Goal: Transaction & Acquisition: Book appointment/travel/reservation

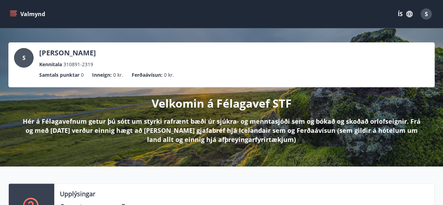
click at [13, 14] on icon "menu" at bounding box center [14, 14] width 8 height 1
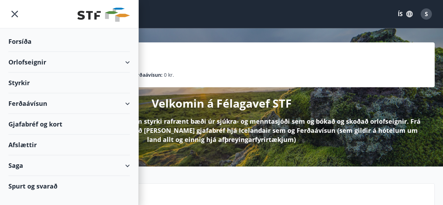
click at [131, 66] on icon at bounding box center [127, 62] width 8 height 8
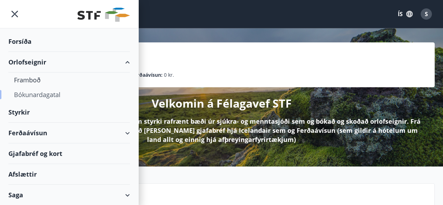
click at [66, 95] on div "Bókunardagatal" at bounding box center [69, 94] width 110 height 15
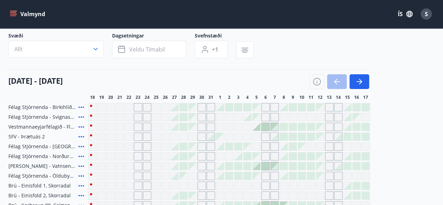
scroll to position [43, 0]
click at [364, 76] on button "button" at bounding box center [360, 82] width 20 height 15
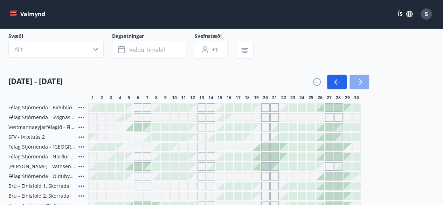
click at [364, 84] on button "button" at bounding box center [360, 82] width 20 height 15
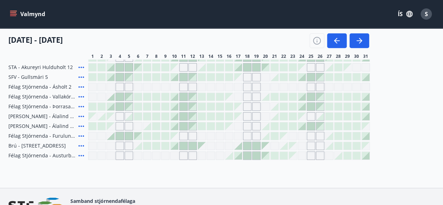
scroll to position [97, 0]
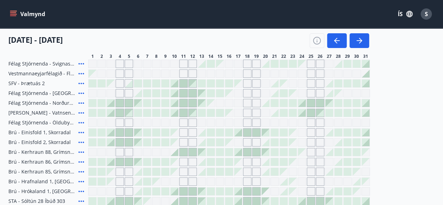
click at [80, 105] on icon at bounding box center [81, 103] width 8 height 8
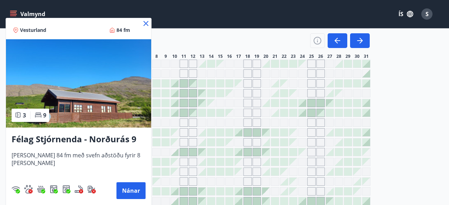
click at [145, 23] on icon at bounding box center [145, 23] width 1 height 1
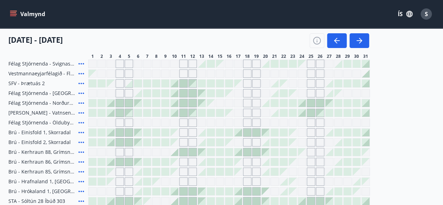
scroll to position [0, 0]
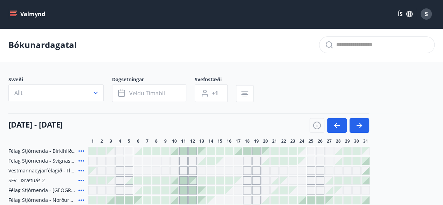
drag, startPoint x: 139, startPoint y: 24, endPoint x: 313, endPoint y: -30, distance: 181.4
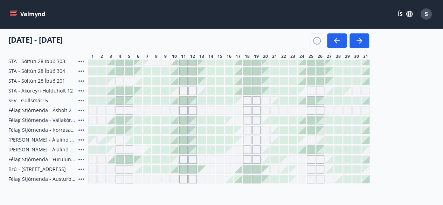
scroll to position [97, 0]
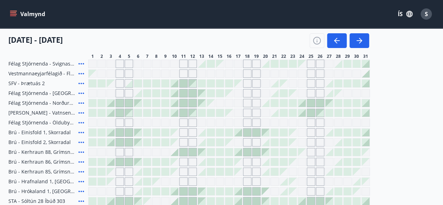
click at [275, 104] on div at bounding box center [275, 103] width 8 height 8
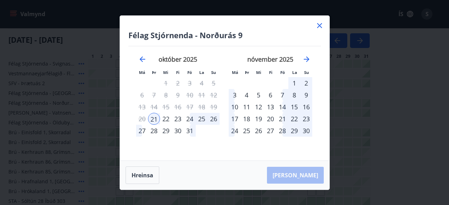
click at [316, 26] on icon at bounding box center [319, 25] width 8 height 8
click at [316, 26] on div "Valmynd ÍS S" at bounding box center [221, 14] width 443 height 28
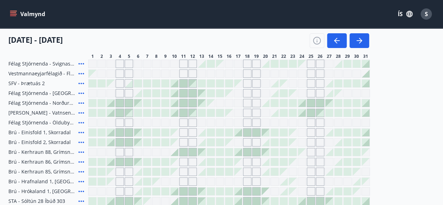
click at [81, 123] on icon at bounding box center [81, 122] width 8 height 8
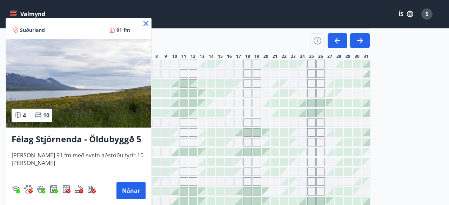
click at [91, 96] on img at bounding box center [78, 83] width 145 height 88
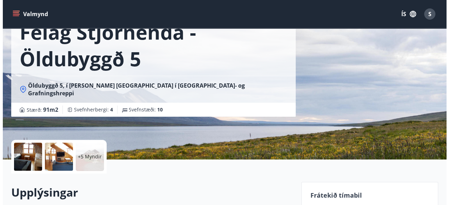
scroll to position [50, 0]
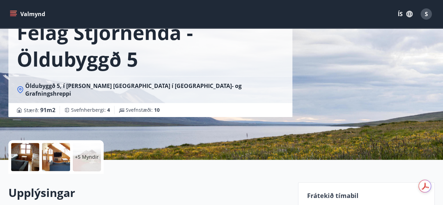
click at [35, 152] on div at bounding box center [25, 157] width 28 height 28
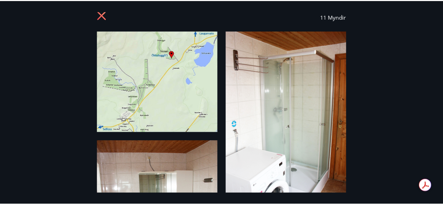
scroll to position [0, 0]
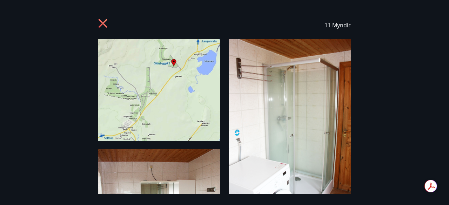
click at [104, 23] on icon at bounding box center [103, 24] width 11 height 11
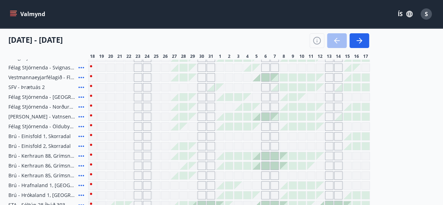
scroll to position [98, 0]
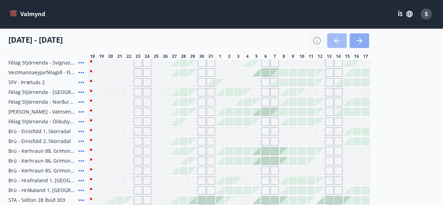
click at [360, 38] on icon "button" at bounding box center [360, 41] width 3 height 6
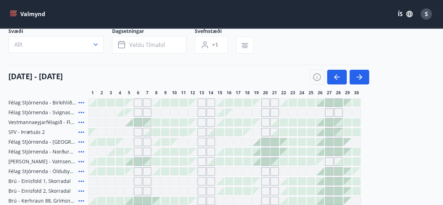
scroll to position [47, 0]
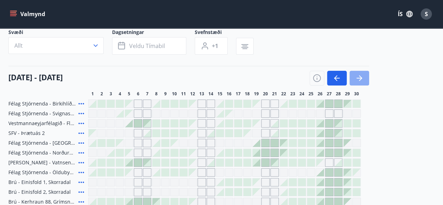
click at [364, 73] on button "button" at bounding box center [360, 78] width 20 height 15
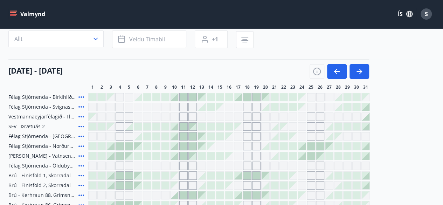
scroll to position [50, 0]
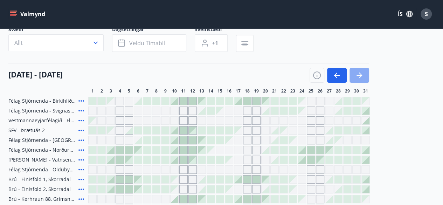
click at [361, 73] on icon "button" at bounding box center [359, 75] width 8 height 8
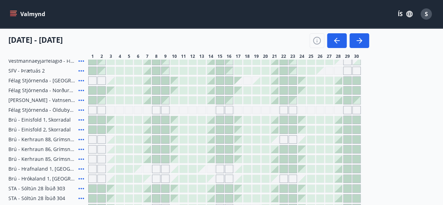
scroll to position [110, 0]
click at [335, 45] on button "button" at bounding box center [337, 40] width 20 height 15
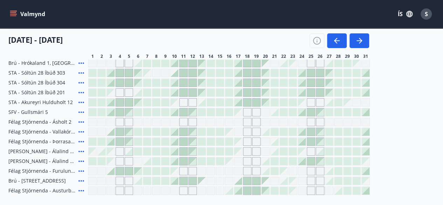
scroll to position [226, 0]
click at [79, 188] on icon at bounding box center [81, 190] width 8 height 8
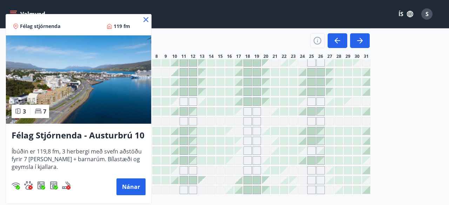
click at [146, 19] on icon at bounding box center [146, 19] width 8 height 8
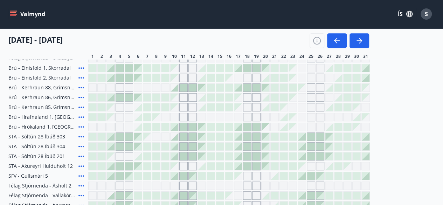
scroll to position [161, 0]
click at [248, 107] on div "Gráir dagar eru ekki bókanlegir" at bounding box center [247, 107] width 8 height 8
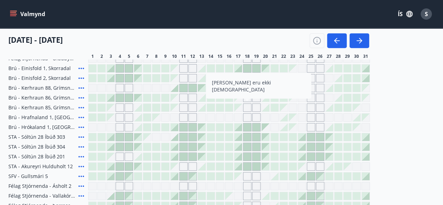
click at [411, 142] on div "Félag Stjórnenda - [GEOGRAPHIC_DATA], [GEOGRAPHIC_DATA] Félag Stjórnenda - Svig…" at bounding box center [221, 122] width 426 height 273
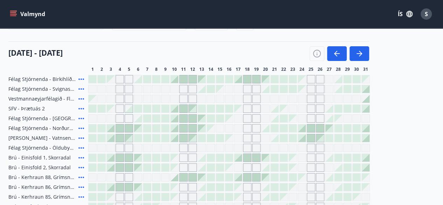
scroll to position [74, 0]
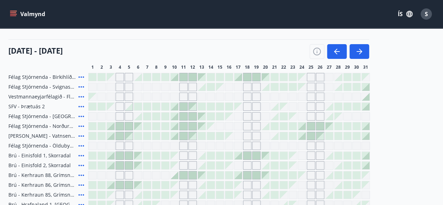
click at [77, 75] on icon at bounding box center [81, 77] width 8 height 8
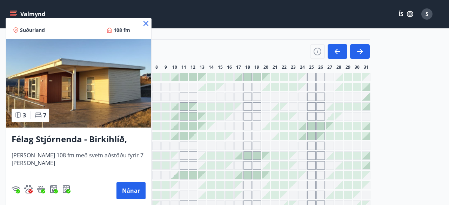
click at [148, 22] on icon at bounding box center [146, 23] width 8 height 8
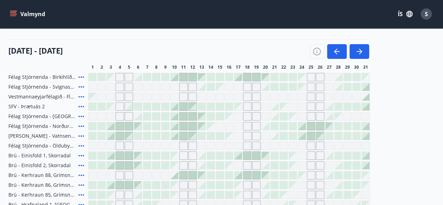
click at [81, 156] on icon at bounding box center [81, 155] width 8 height 8
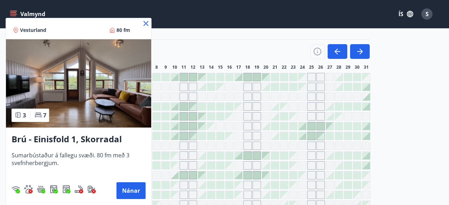
click at [117, 101] on img at bounding box center [78, 83] width 145 height 88
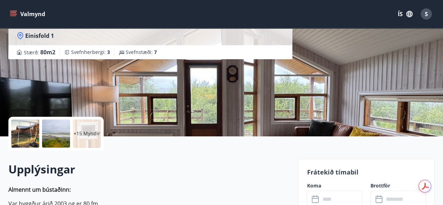
scroll to position [87, 0]
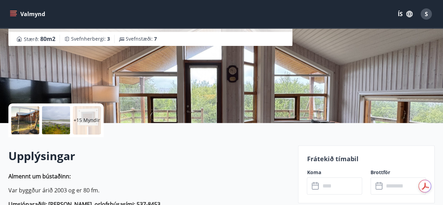
click at [91, 113] on div "+15 Myndir" at bounding box center [87, 120] width 28 height 28
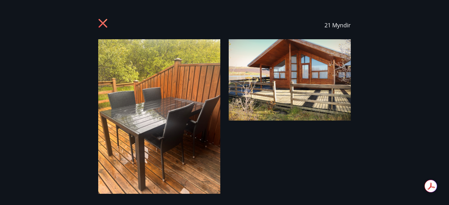
click at [103, 24] on icon at bounding box center [102, 23] width 9 height 9
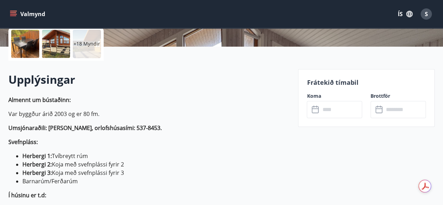
scroll to position [170, 0]
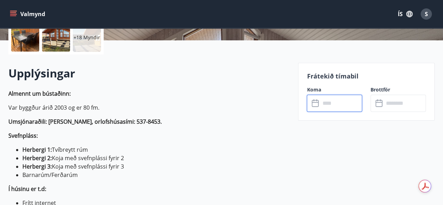
click at [324, 102] on input "text" at bounding box center [341, 103] width 42 height 17
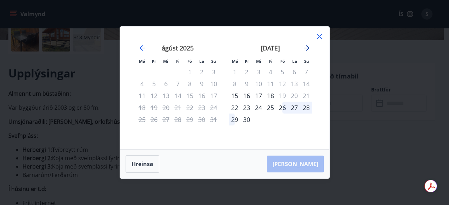
click at [306, 51] on icon "Move forward to switch to the next month." at bounding box center [306, 48] width 6 height 6
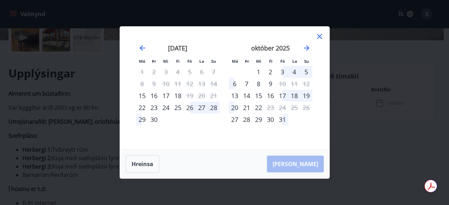
click at [318, 36] on icon at bounding box center [319, 36] width 5 height 5
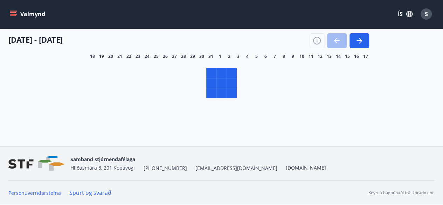
scroll to position [74, 0]
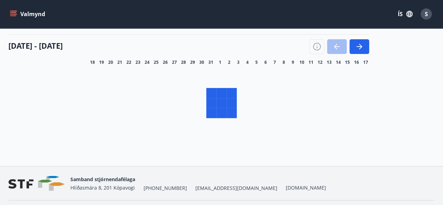
click at [356, 46] on icon "button" at bounding box center [359, 46] width 8 height 8
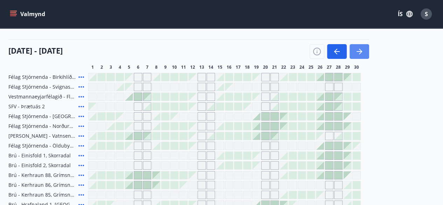
scroll to position [79, 0]
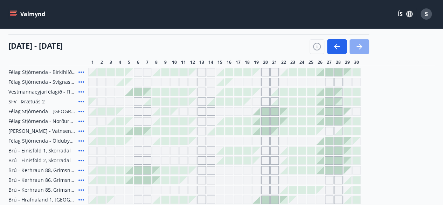
click at [361, 45] on icon "button" at bounding box center [360, 47] width 3 height 6
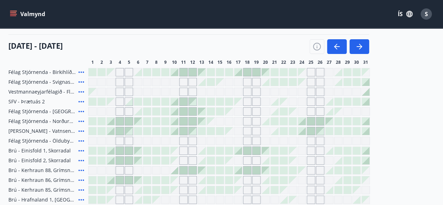
drag, startPoint x: 82, startPoint y: 119, endPoint x: 78, endPoint y: 122, distance: 4.1
click at [78, 122] on icon at bounding box center [81, 121] width 8 height 8
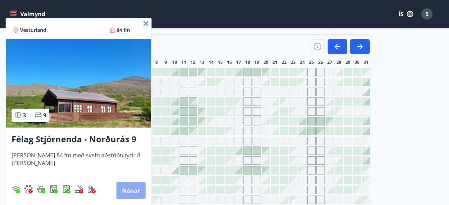
click at [124, 186] on button "Nánar" at bounding box center [130, 190] width 29 height 17
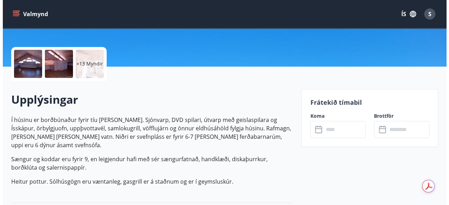
scroll to position [144, 0]
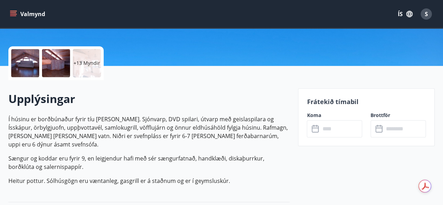
click at [16, 65] on div at bounding box center [25, 63] width 28 height 28
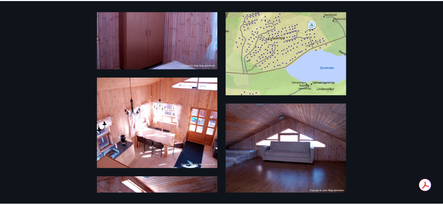
scroll to position [0, 0]
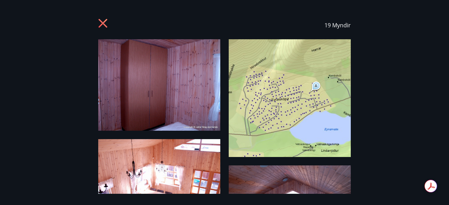
click at [108, 23] on icon at bounding box center [103, 24] width 11 height 11
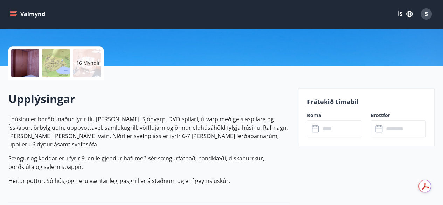
click at [205, 143] on p "Í húsinu er borðbúnaður fyrir tíu [PERSON_NAME]. Sjónvarp, DVD spilari, útvarp …" at bounding box center [148, 150] width 281 height 70
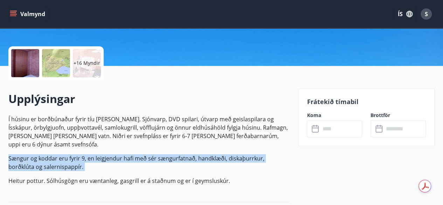
click at [205, 143] on p "Í húsinu er borðbúnaður fyrir tíu [PERSON_NAME]. Sjónvarp, DVD spilari, útvarp …" at bounding box center [148, 150] width 281 height 70
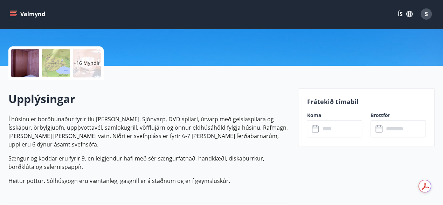
click at [199, 138] on p "Í húsinu er borðbúnaður fyrir tíu [PERSON_NAME]. Sjónvarp, DVD spilari, útvarp …" at bounding box center [148, 132] width 281 height 34
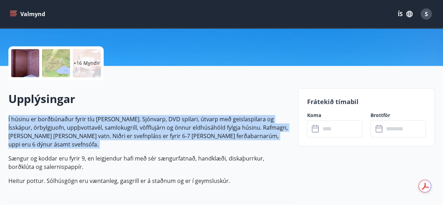
click at [199, 138] on p "Í húsinu er borðbúnaður fyrir tíu [PERSON_NAME]. Sjónvarp, DVD spilari, útvarp …" at bounding box center [148, 132] width 281 height 34
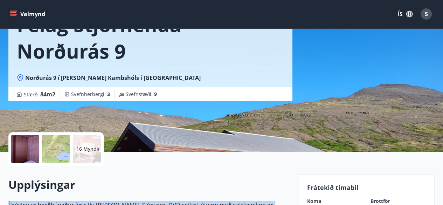
scroll to position [61, 0]
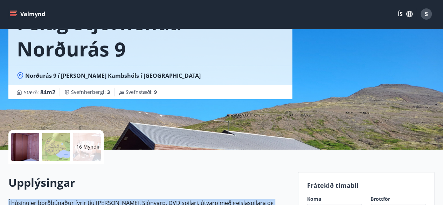
scroll to position [79, 0]
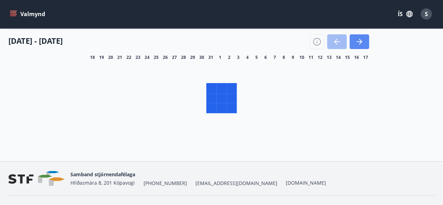
click at [363, 39] on icon "button" at bounding box center [359, 41] width 8 height 8
click at [365, 43] on button "button" at bounding box center [360, 41] width 20 height 15
click at [362, 42] on icon "button" at bounding box center [359, 41] width 8 height 8
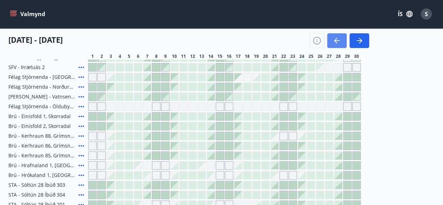
scroll to position [114, 0]
click at [337, 37] on icon "button" at bounding box center [337, 40] width 8 height 8
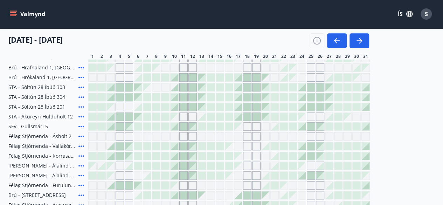
scroll to position [211, 0]
click at [80, 125] on icon at bounding box center [81, 126] width 8 height 8
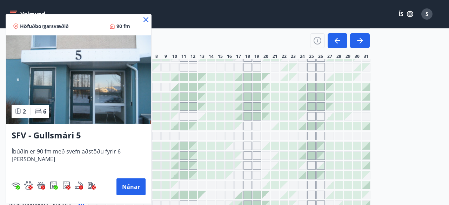
click at [142, 16] on icon at bounding box center [146, 19] width 8 height 8
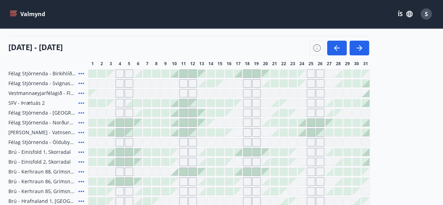
scroll to position [81, 0]
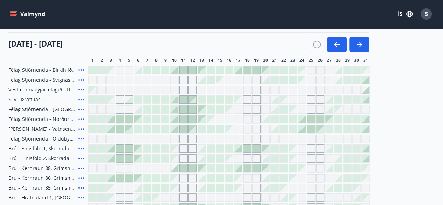
click at [81, 117] on icon at bounding box center [81, 119] width 8 height 8
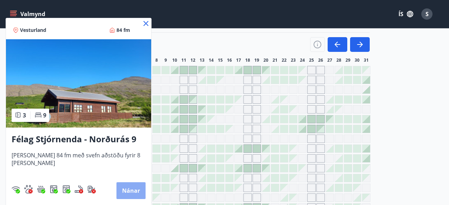
click at [128, 184] on button "Nánar" at bounding box center [130, 190] width 29 height 17
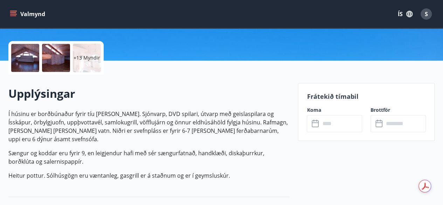
scroll to position [163, 0]
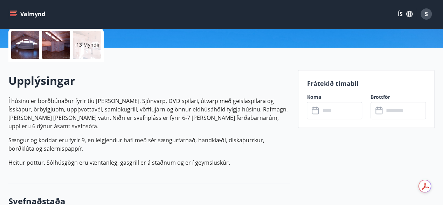
click at [329, 101] on div "Koma ​ ​" at bounding box center [331, 107] width 64 height 26
click at [331, 107] on input "text" at bounding box center [341, 110] width 42 height 17
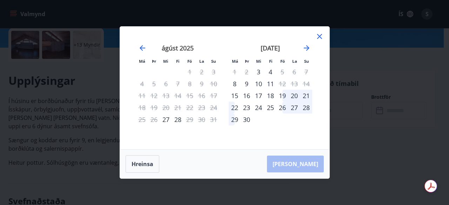
click at [262, 108] on div "24" at bounding box center [258, 108] width 12 height 12
click at [306, 49] on icon "Move forward to switch to the next month." at bounding box center [306, 48] width 8 height 8
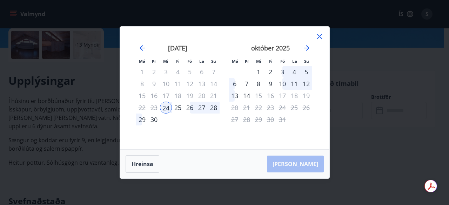
click at [174, 103] on div "25" at bounding box center [178, 108] width 12 height 12
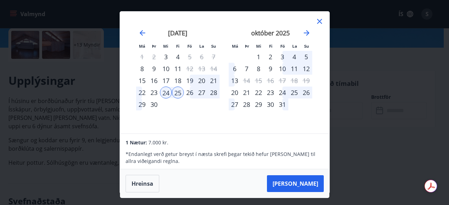
click at [165, 96] on div "24" at bounding box center [166, 93] width 12 height 12
click at [158, 187] on button "Hreinsa" at bounding box center [142, 184] width 34 height 18
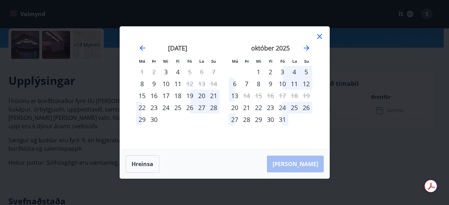
click at [282, 110] on div "24" at bounding box center [282, 108] width 12 height 12
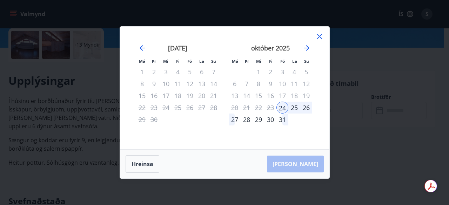
click at [246, 122] on div "28" at bounding box center [246, 120] width 12 height 12
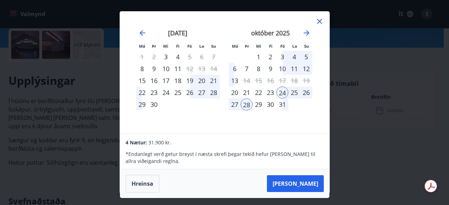
click at [279, 94] on div "24" at bounding box center [282, 93] width 12 height 12
click at [230, 105] on div "27" at bounding box center [234, 104] width 12 height 12
click at [303, 92] on div "26" at bounding box center [306, 93] width 12 height 12
click at [283, 93] on div "24" at bounding box center [282, 93] width 12 height 12
click at [269, 92] on div "23" at bounding box center [270, 93] width 12 height 12
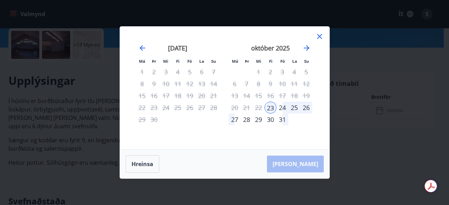
click at [285, 105] on div "24" at bounding box center [282, 108] width 12 height 12
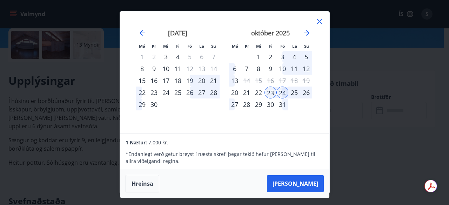
click at [308, 91] on div "26" at bounding box center [306, 93] width 12 height 12
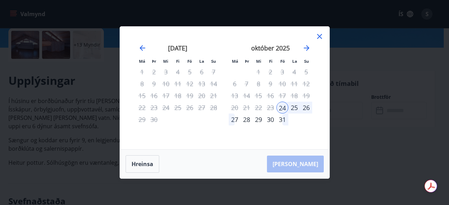
click at [306, 107] on div "26" at bounding box center [306, 108] width 12 height 12
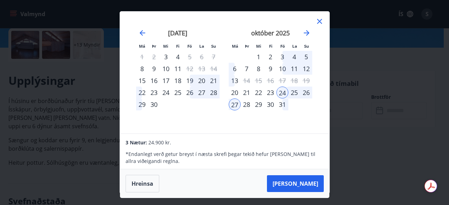
click at [306, 94] on div "26" at bounding box center [306, 93] width 12 height 12
click at [238, 104] on div "27" at bounding box center [234, 104] width 12 height 12
click at [244, 105] on div "28" at bounding box center [246, 104] width 12 height 12
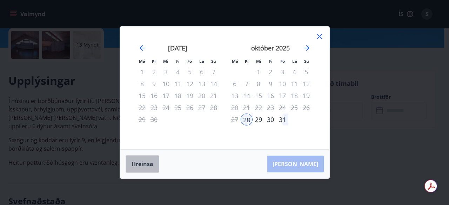
click at [140, 169] on button "Hreinsa" at bounding box center [142, 164] width 34 height 18
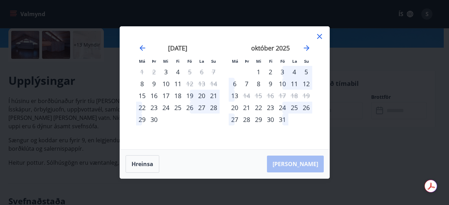
click at [282, 107] on div "24" at bounding box center [282, 108] width 12 height 12
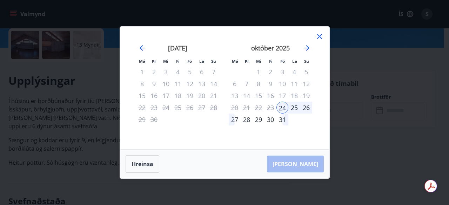
click at [246, 123] on div "28" at bounding box center [246, 120] width 12 height 12
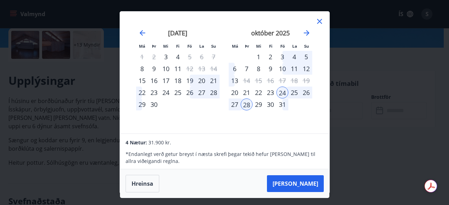
click at [320, 21] on icon at bounding box center [319, 21] width 5 height 5
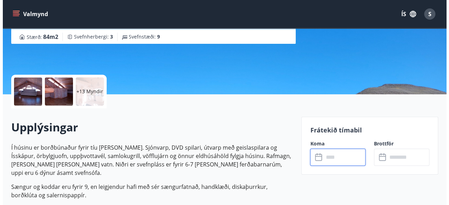
scroll to position [118, 0]
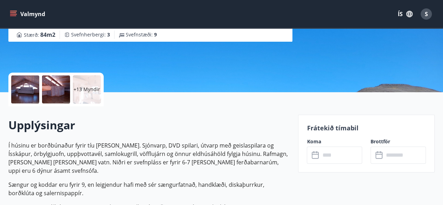
click at [32, 92] on div at bounding box center [25, 89] width 28 height 28
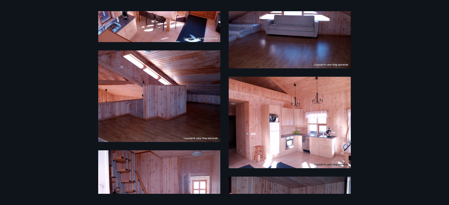
scroll to position [189, 0]
click at [109, 66] on img at bounding box center [159, 95] width 122 height 91
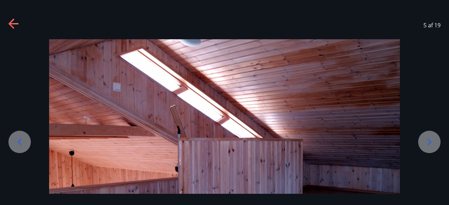
scroll to position [108, 0]
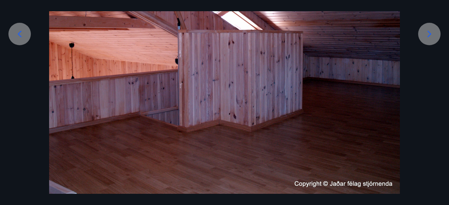
click at [435, 27] on div at bounding box center [429, 34] width 22 height 22
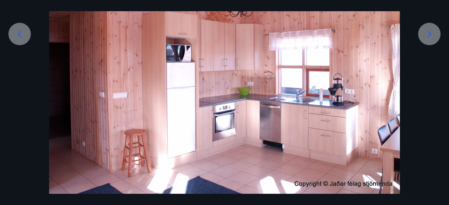
click at [435, 27] on div at bounding box center [429, 34] width 22 height 22
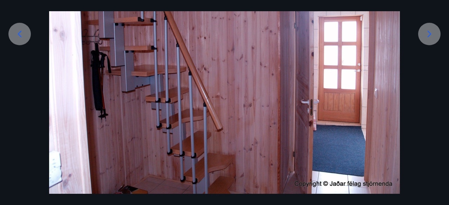
click at [435, 27] on div at bounding box center [429, 34] width 22 height 22
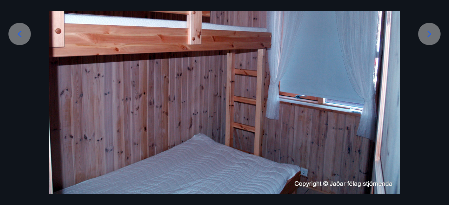
click at [435, 27] on div at bounding box center [429, 34] width 22 height 22
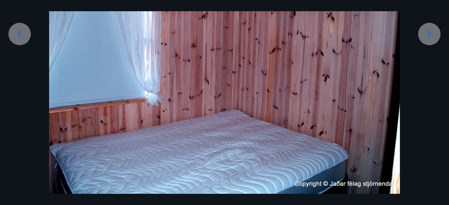
click at [433, 40] on div at bounding box center [429, 34] width 22 height 22
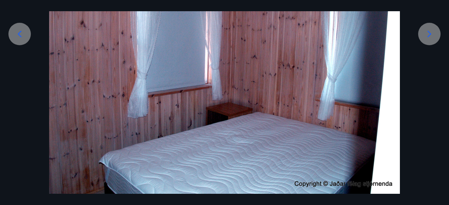
click at [419, 92] on div at bounding box center [224, 62] width 449 height 263
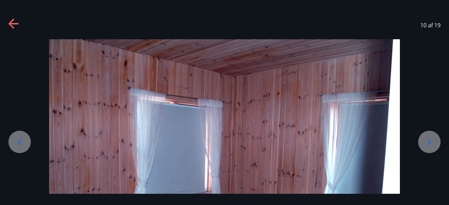
click at [8, 26] on div "10 af 19" at bounding box center [224, 25] width 449 height 28
click at [12, 26] on icon at bounding box center [11, 24] width 6 height 10
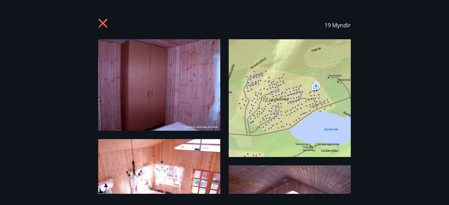
click at [107, 23] on icon at bounding box center [103, 24] width 11 height 11
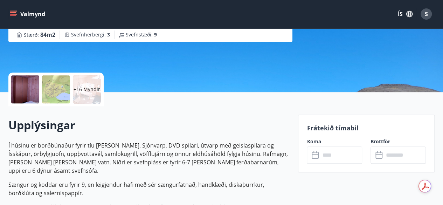
click at [250, 159] on p "Í húsinu er borðbúnaður fyrir tíu [PERSON_NAME]. Sjónvarp, DVD spilari, útvarp …" at bounding box center [148, 158] width 281 height 34
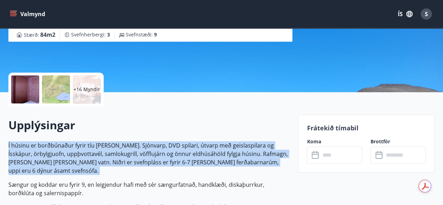
click at [250, 159] on p "Í húsinu er borðbúnaður fyrir tíu [PERSON_NAME]. Sjónvarp, DVD spilari, útvarp …" at bounding box center [148, 158] width 281 height 34
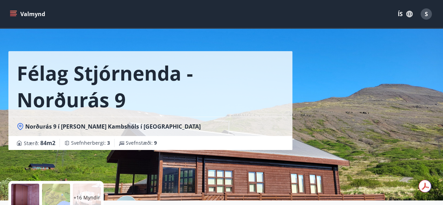
scroll to position [11, 0]
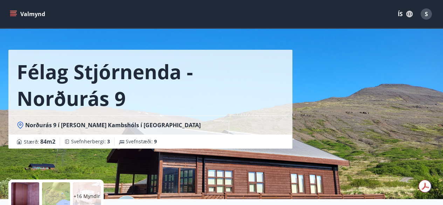
drag, startPoint x: 146, startPoint y: 123, endPoint x: 87, endPoint y: 124, distance: 59.2
click at [87, 124] on span "Norðurás 9 í [PERSON_NAME] Kambshóls í [GEOGRAPHIC_DATA]" at bounding box center [113, 125] width 176 height 8
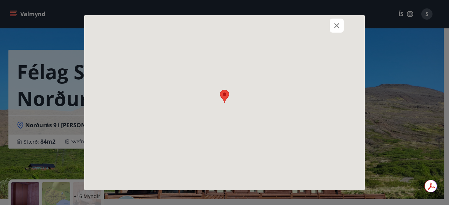
click at [87, 124] on div at bounding box center [224, 102] width 280 height 175
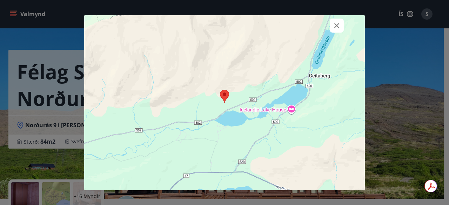
click at [87, 124] on div at bounding box center [224, 102] width 280 height 175
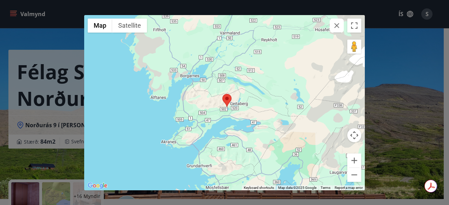
click at [394, 85] on div "← Move left → Move right ↑ Move up ↓ Move down + Zoom in - Zoom out Home Jump l…" at bounding box center [224, 102] width 449 height 205
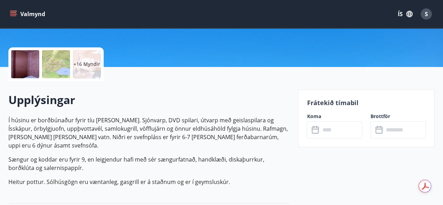
scroll to position [144, 0]
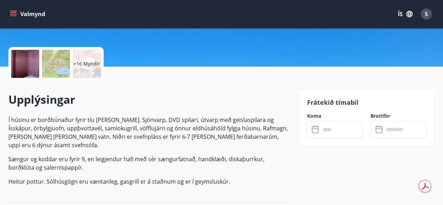
click at [260, 139] on p "Í húsinu er borðbúnaður fyrir tíu [PERSON_NAME]. Sjónvarp, DVD spilari, útvarp …" at bounding box center [148, 133] width 281 height 34
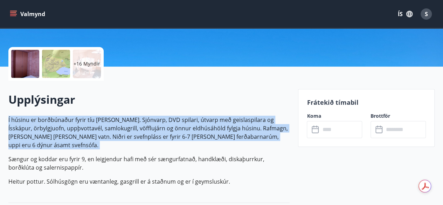
click at [260, 139] on p "Í húsinu er borðbúnaður fyrir tíu [PERSON_NAME]. Sjónvarp, DVD spilari, útvarp …" at bounding box center [148, 133] width 281 height 34
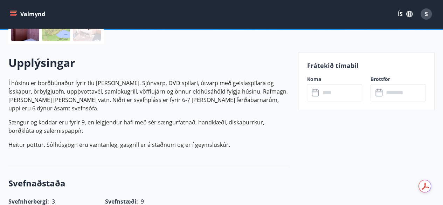
click at [260, 141] on p "Heitur pottur. Sólhúsgögn eru væntanleg, gasgrill er á staðnum og er í geymslus…" at bounding box center [148, 145] width 281 height 8
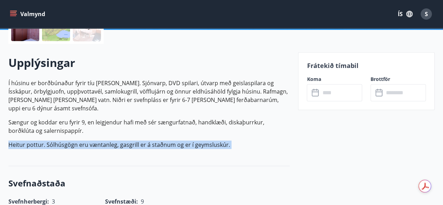
click at [260, 141] on p "Heitur pottur. Sólhúsgögn eru væntanleg, gasgrill er á staðnum og er í geymslus…" at bounding box center [148, 145] width 281 height 8
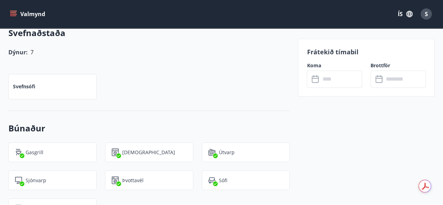
scroll to position [529, 0]
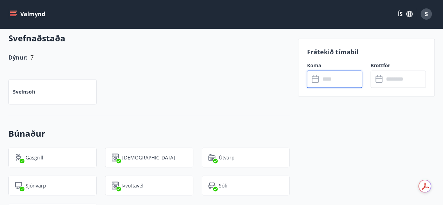
click at [329, 79] on input "text" at bounding box center [341, 78] width 42 height 17
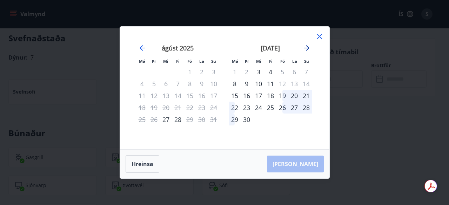
click at [306, 51] on icon "Move forward to switch to the next month." at bounding box center [306, 48] width 8 height 8
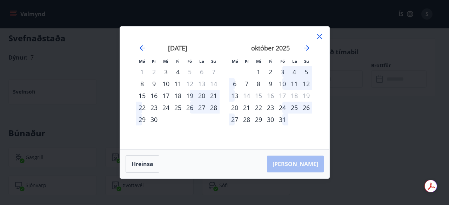
click at [285, 106] on div "24" at bounding box center [282, 108] width 12 height 12
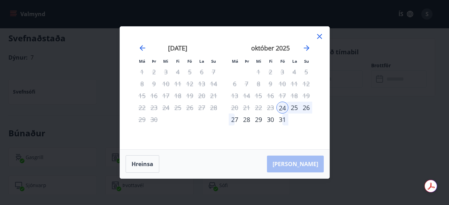
click at [244, 121] on div "28" at bounding box center [246, 120] width 12 height 12
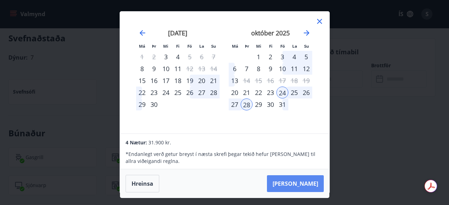
click at [317, 184] on button "[PERSON_NAME]" at bounding box center [295, 183] width 57 height 17
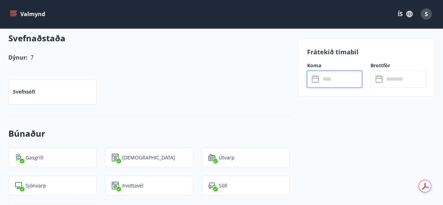
type input "******"
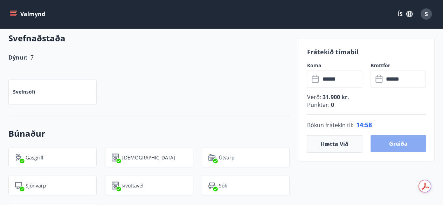
click at [390, 146] on button "Greiða" at bounding box center [398, 143] width 55 height 17
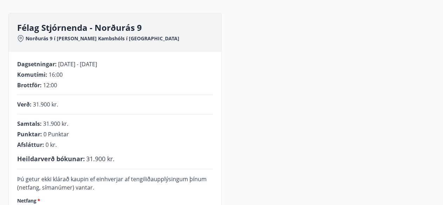
scroll to position [81, 0]
click at [159, 88] on div "Brottför : 12:00" at bounding box center [115, 86] width 196 height 8
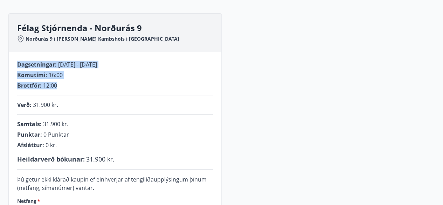
click at [159, 88] on div "Brottför : 12:00" at bounding box center [115, 86] width 196 height 8
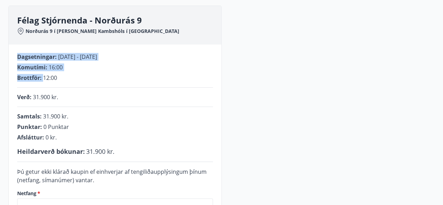
scroll to position [89, 0]
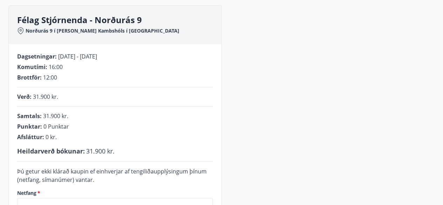
click at [159, 88] on div "Dagsetningar : [DATE] - [DATE] Komutími : 16:00 Brottför : 12:00 Verð : 31.900 …" at bounding box center [115, 161] width 213 height 234
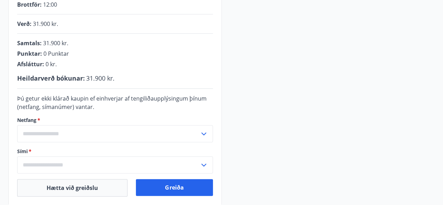
scroll to position [164, 0]
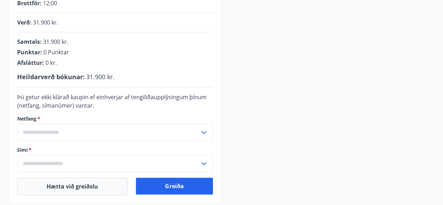
click at [154, 129] on input "text" at bounding box center [108, 132] width 183 height 17
click at [124, 135] on input "text" at bounding box center [108, 132] width 183 height 17
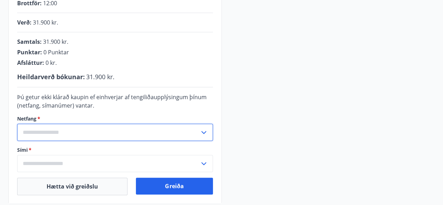
click at [67, 132] on input "text" at bounding box center [108, 132] width 183 height 17
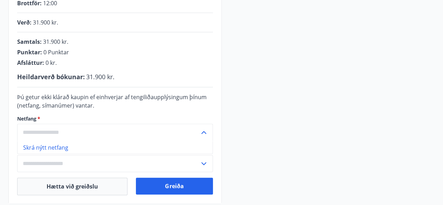
click at [56, 148] on li "Skrá nýtt netfang" at bounding box center [115, 147] width 195 height 13
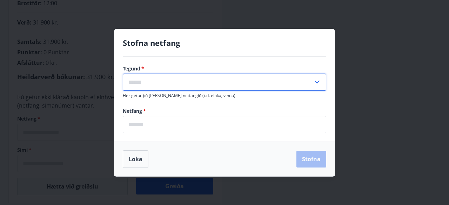
click at [174, 76] on input "text" at bounding box center [218, 82] width 190 height 17
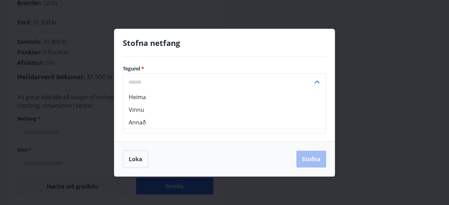
drag, startPoint x: 169, startPoint y: 101, endPoint x: 163, endPoint y: 96, distance: 7.0
click at [163, 96] on li "Heima" at bounding box center [224, 97] width 203 height 13
type input "*****"
click at [156, 130] on input "email" at bounding box center [224, 124] width 203 height 17
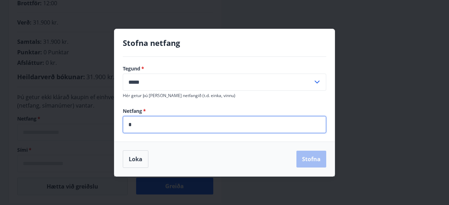
type input "**********"
click at [326, 158] on button "Stofna" at bounding box center [311, 159] width 30 height 17
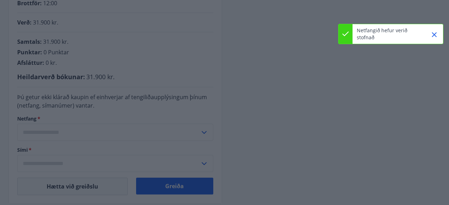
type input "**********"
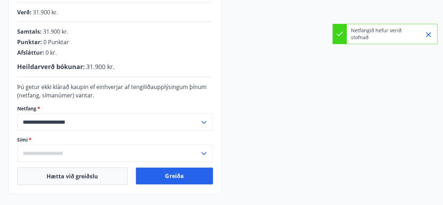
scroll to position [174, 0]
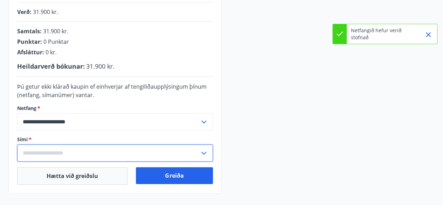
click at [198, 155] on input "text" at bounding box center [108, 152] width 183 height 17
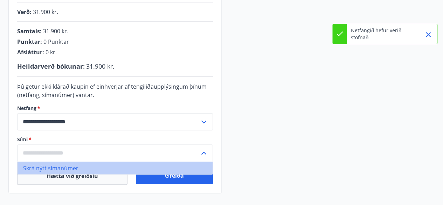
click at [170, 171] on li "Skrá nýtt símanúmer" at bounding box center [115, 168] width 195 height 13
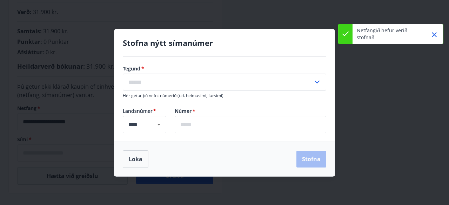
click at [184, 91] on div "Tegund   * ​ Hér getur þú nefnt númerið (t.d. heimasími, farsími)" at bounding box center [224, 82] width 203 height 34
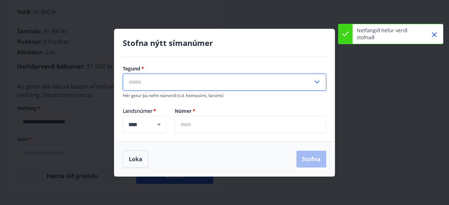
click at [170, 81] on input "text" at bounding box center [218, 82] width 190 height 17
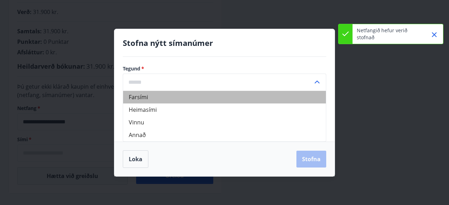
click at [139, 98] on li "Farsími" at bounding box center [224, 97] width 203 height 13
type input "*******"
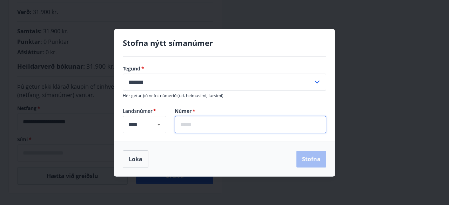
click at [207, 128] on input "text" at bounding box center [249, 124] width 151 height 17
type input "*******"
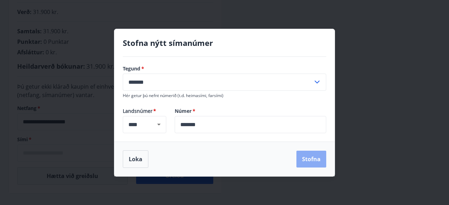
click at [303, 156] on button "Stofna" at bounding box center [311, 159] width 30 height 17
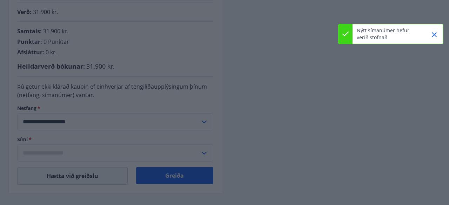
type input "**********"
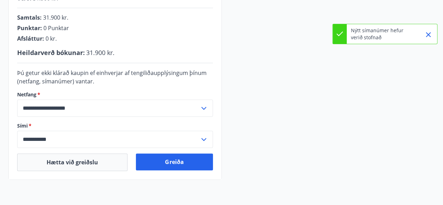
scroll to position [188, 0]
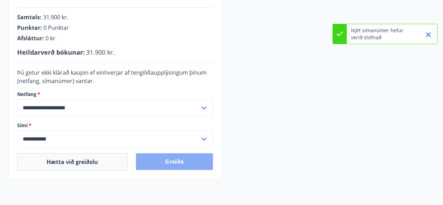
click at [164, 159] on button "Greiða" at bounding box center [174, 161] width 77 height 17
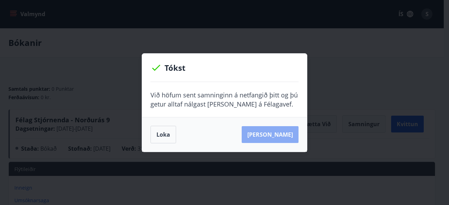
click at [291, 136] on button "Sjá samning" at bounding box center [269, 134] width 57 height 17
click at [170, 132] on button "Loka" at bounding box center [163, 135] width 26 height 18
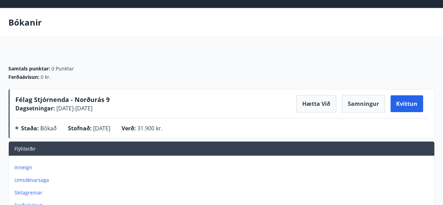
scroll to position [25, 0]
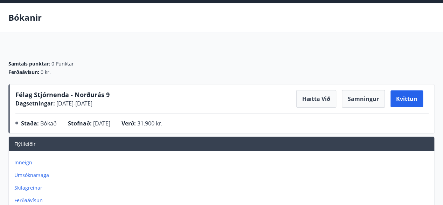
click at [20, 164] on p "Inneign" at bounding box center [222, 162] width 417 height 7
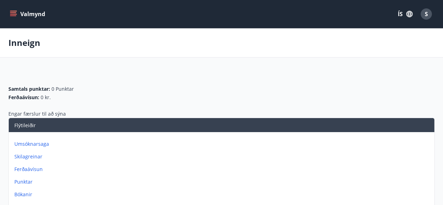
click at [36, 15] on button "Valmynd" at bounding box center [28, 14] width 40 height 13
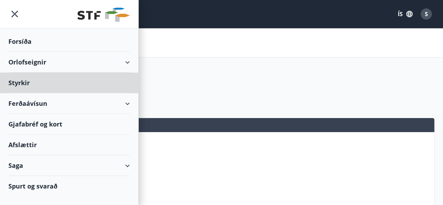
click at [35, 37] on div "Forsíða" at bounding box center [69, 41] width 122 height 21
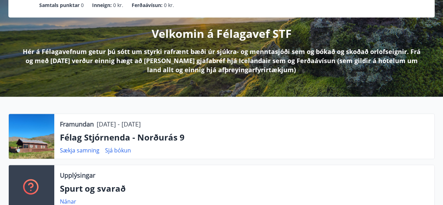
scroll to position [70, 0]
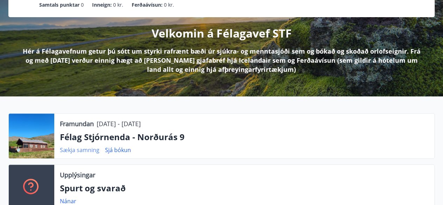
click at [92, 150] on link "Sækja samning" at bounding box center [80, 150] width 40 height 8
